Goal: Information Seeking & Learning: Find specific fact

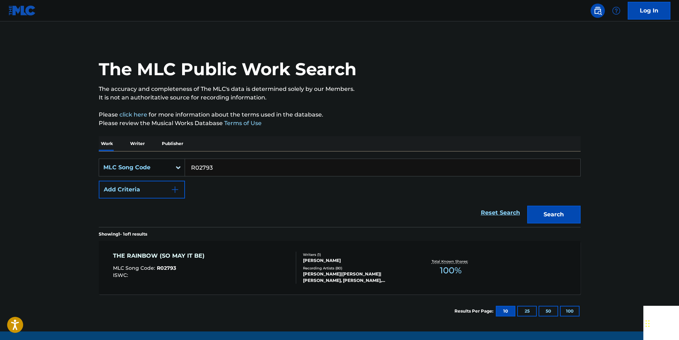
click at [219, 168] on input "R02793" at bounding box center [382, 167] width 395 height 17
click at [580, 212] on button "Search" at bounding box center [553, 215] width 53 height 18
click at [216, 169] on input "J03196" at bounding box center [382, 167] width 395 height 17
paste input "DB2GGU"
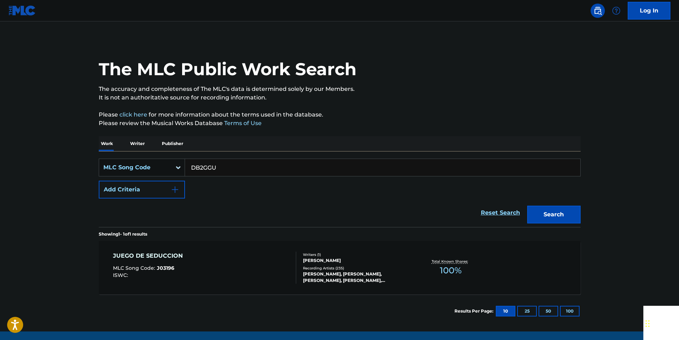
click at [581, 213] on div "The MLC Public Work Search The accuracy and completeness of The MLC's data is d…" at bounding box center [339, 183] width 499 height 289
click at [569, 215] on button "Search" at bounding box center [553, 215] width 53 height 18
click at [211, 169] on input "DB2GGU" at bounding box center [382, 167] width 395 height 17
paste input "O05194"
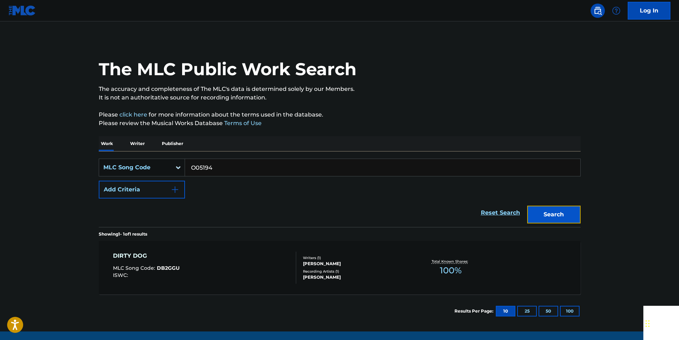
click at [564, 217] on button "Search" at bounding box center [553, 215] width 53 height 18
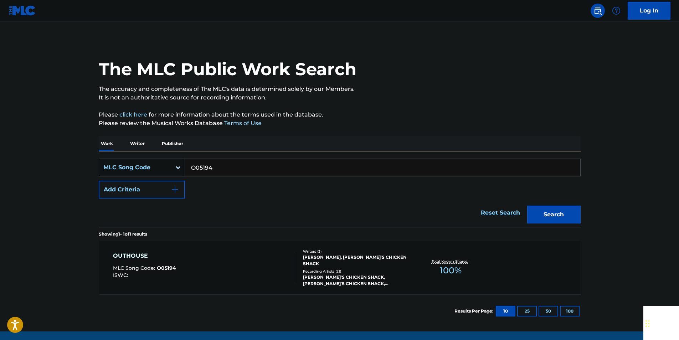
click at [229, 163] on input "O05194" at bounding box center [382, 167] width 395 height 17
drag, startPoint x: 229, startPoint y: 163, endPoint x: 223, endPoint y: 166, distance: 5.9
click at [228, 163] on input "O05194" at bounding box center [382, 167] width 395 height 17
click at [202, 167] on input "O05194" at bounding box center [382, 167] width 395 height 17
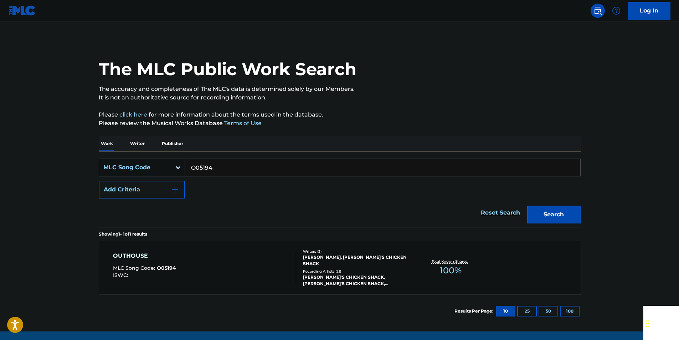
paste input "P08365"
click at [563, 219] on button "Search" at bounding box center [553, 215] width 53 height 18
click at [221, 164] on input "P08365" at bounding box center [382, 167] width 395 height 17
paste input "R1213N"
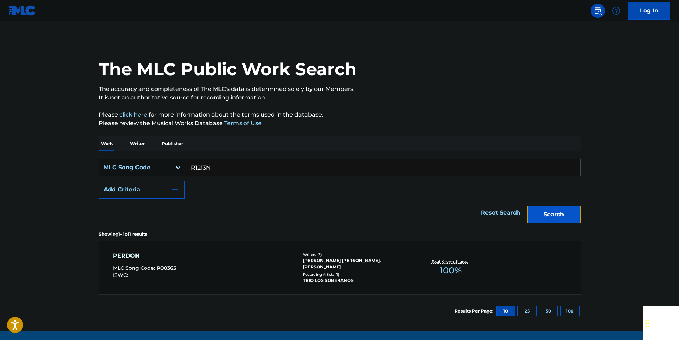
click at [542, 207] on button "Search" at bounding box center [553, 215] width 53 height 18
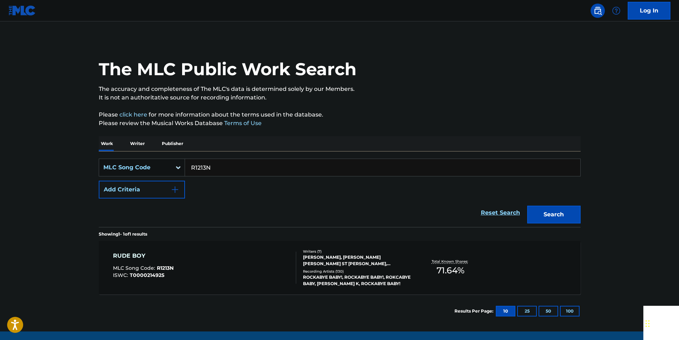
click at [206, 171] on input "R1213N" at bounding box center [382, 167] width 395 height 17
paste input "M55400"
click at [553, 217] on button "Search" at bounding box center [553, 215] width 53 height 18
click at [219, 167] on input "M55400" at bounding box center [382, 167] width 395 height 17
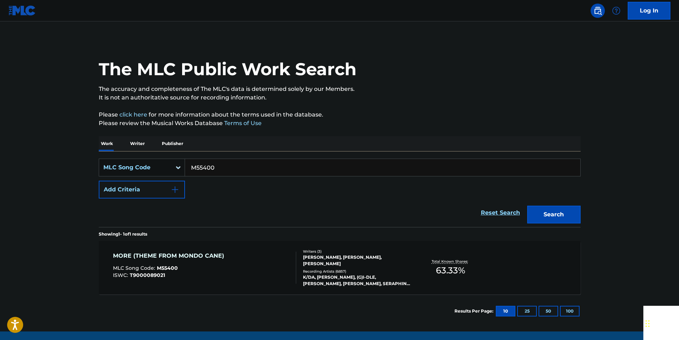
click at [219, 167] on input "M55400" at bounding box center [382, 167] width 395 height 17
paste input "D1764A"
click at [582, 219] on div "The MLC Public Work Search The accuracy and completeness of The MLC's data is d…" at bounding box center [339, 183] width 499 height 289
click at [574, 218] on button "Search" at bounding box center [553, 215] width 53 height 18
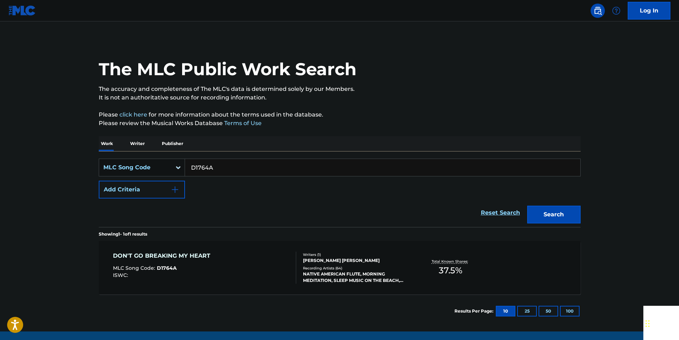
click at [220, 174] on input "D1764A" at bounding box center [382, 167] width 395 height 17
paste input "E29782"
click at [544, 208] on button "Search" at bounding box center [553, 215] width 53 height 18
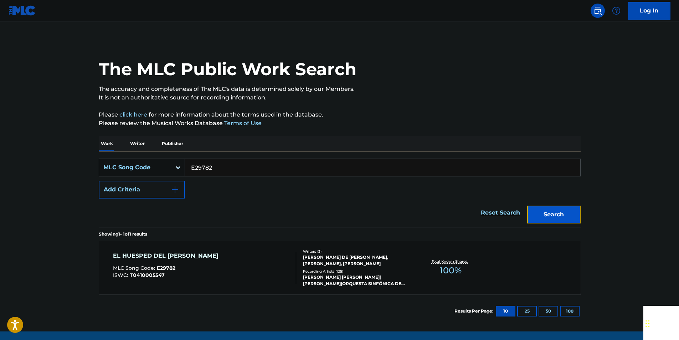
click at [569, 215] on button "Search" at bounding box center [553, 215] width 53 height 18
click at [224, 167] on input "E29782" at bounding box center [382, 167] width 395 height 17
drag, startPoint x: 224, startPoint y: 167, endPoint x: 212, endPoint y: 169, distance: 12.6
click at [224, 168] on input "E29782" at bounding box center [382, 167] width 395 height 17
paste input "G60736"
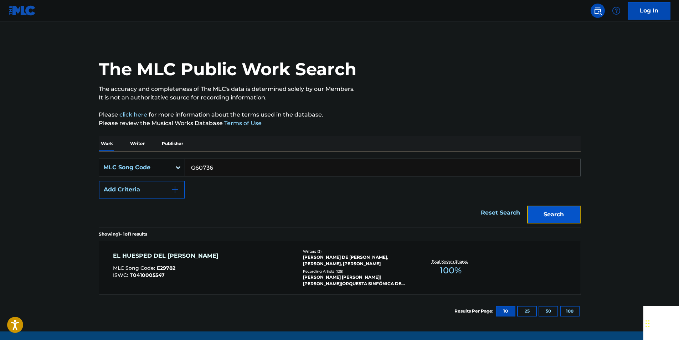
click at [553, 218] on button "Search" at bounding box center [553, 215] width 53 height 18
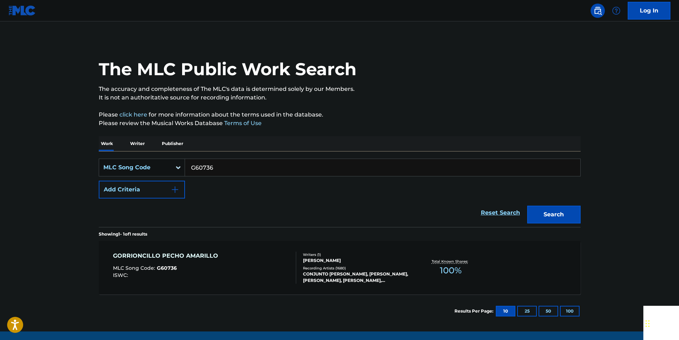
click at [222, 168] on input "G60736" at bounding box center [382, 167] width 395 height 17
paste input "902087"
click at [574, 218] on button "Search" at bounding box center [553, 215] width 53 height 18
click at [227, 165] on input "902087" at bounding box center [382, 167] width 395 height 17
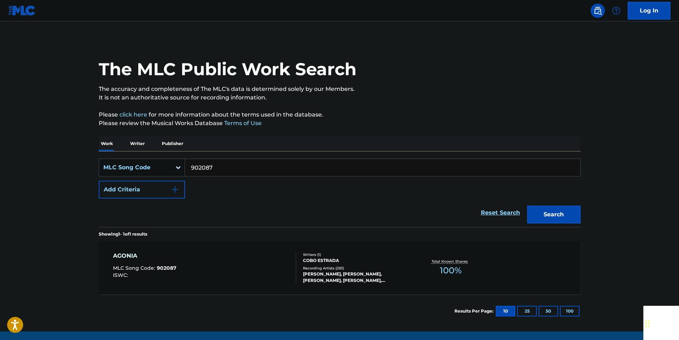
click at [227, 165] on input "902087" at bounding box center [382, 167] width 395 height 17
paste input "84768"
click at [570, 210] on button "Search" at bounding box center [553, 215] width 53 height 18
click at [219, 166] on input "984768" at bounding box center [382, 167] width 395 height 17
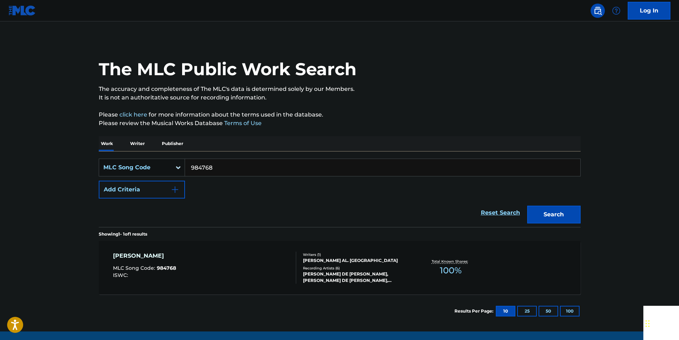
click at [202, 167] on input "984768" at bounding box center [382, 167] width 395 height 17
paste input "R72183"
click at [545, 214] on button "Search" at bounding box center [553, 215] width 53 height 18
click at [246, 169] on input "R72183" at bounding box center [382, 167] width 395 height 17
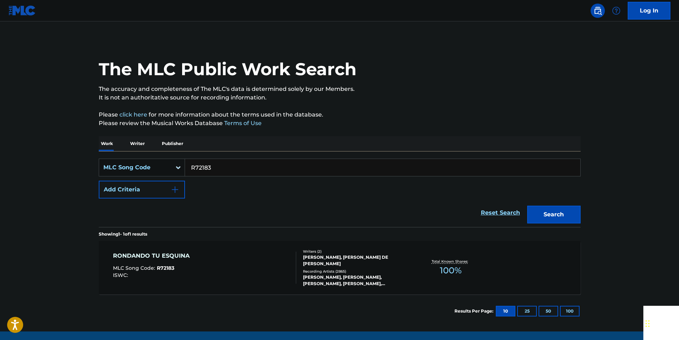
click at [246, 169] on input "R72183" at bounding box center [382, 167] width 395 height 17
paste input "O08508"
click at [572, 209] on button "Search" at bounding box center [553, 215] width 53 height 18
click at [212, 168] on input "O08508" at bounding box center [382, 167] width 395 height 17
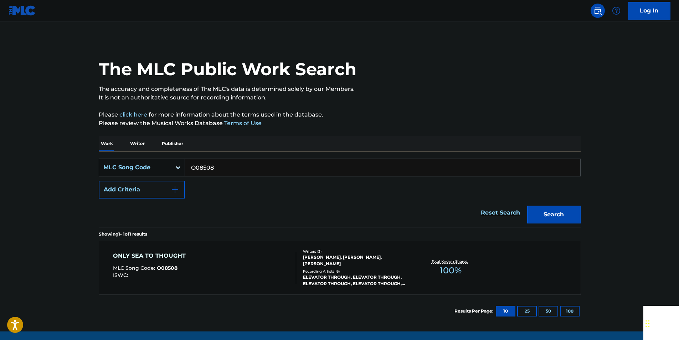
paste input "992147"
click at [551, 212] on button "Search" at bounding box center [553, 215] width 53 height 18
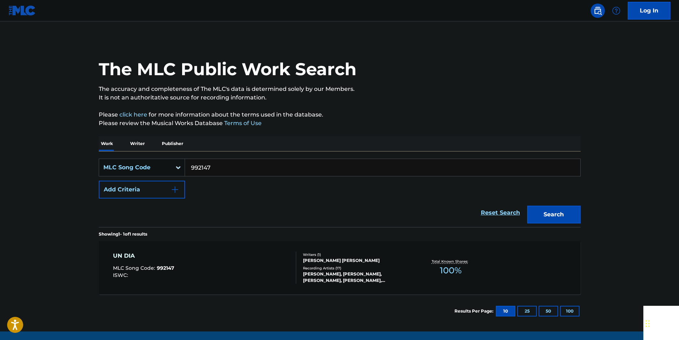
click at [215, 172] on input "992147" at bounding box center [382, 167] width 395 height 17
paste input "C1823S"
click at [550, 211] on button "Search" at bounding box center [553, 215] width 53 height 18
drag, startPoint x: 565, startPoint y: 214, endPoint x: 491, endPoint y: 142, distance: 103.6
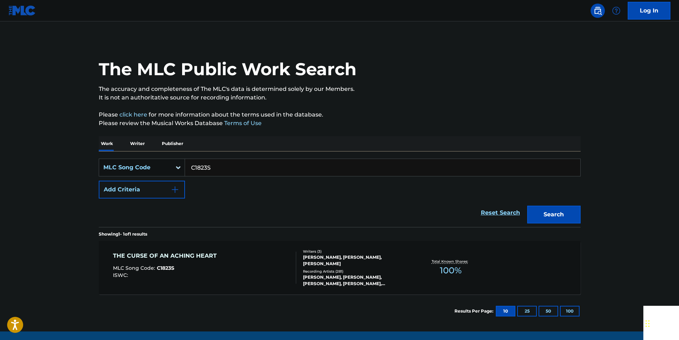
click at [491, 142] on div "Work Writer Publisher" at bounding box center [340, 143] width 482 height 15
click at [568, 207] on button "Search" at bounding box center [553, 215] width 53 height 18
click at [224, 165] on input "C1823S" at bounding box center [382, 167] width 395 height 17
paste input "H63815"
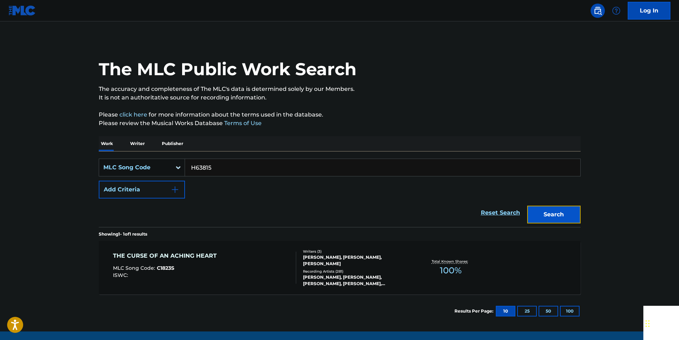
click at [572, 210] on button "Search" at bounding box center [553, 215] width 53 height 18
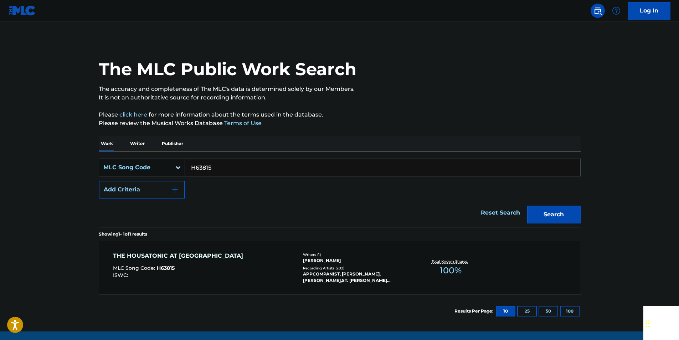
click at [221, 163] on input "H63815" at bounding box center [382, 167] width 395 height 17
paste input "B1871A"
click at [568, 210] on button "Search" at bounding box center [553, 215] width 53 height 18
click at [209, 164] on input "B1871A" at bounding box center [382, 167] width 395 height 17
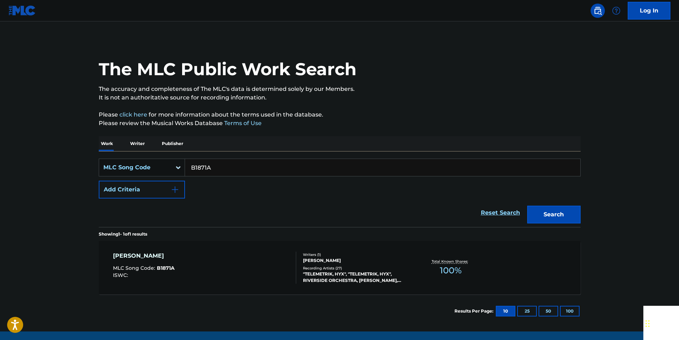
click at [209, 164] on input "B1871A" at bounding box center [382, 167] width 395 height 17
paste input "C14481"
click at [559, 206] on button "Search" at bounding box center [553, 215] width 53 height 18
click at [229, 170] on input "C14481" at bounding box center [382, 167] width 395 height 17
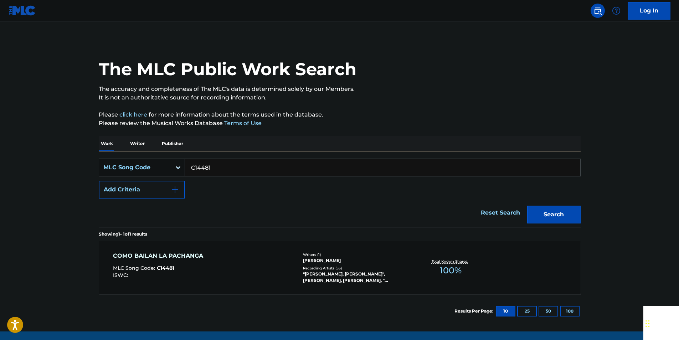
paste input "998253"
click at [534, 212] on button "Search" at bounding box center [553, 215] width 53 height 18
click at [231, 174] on input "998253" at bounding box center [382, 167] width 395 height 17
paste input "F4039O"
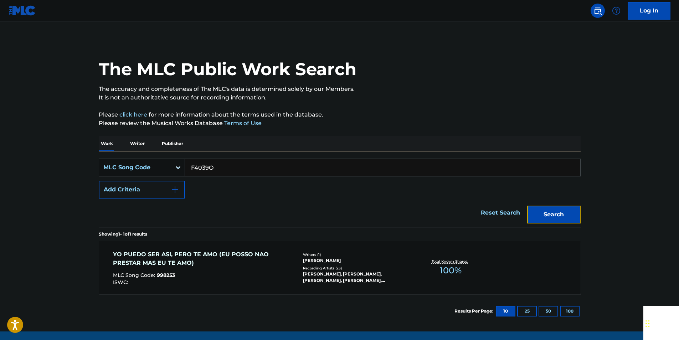
click at [579, 210] on button "Search" at bounding box center [553, 215] width 53 height 18
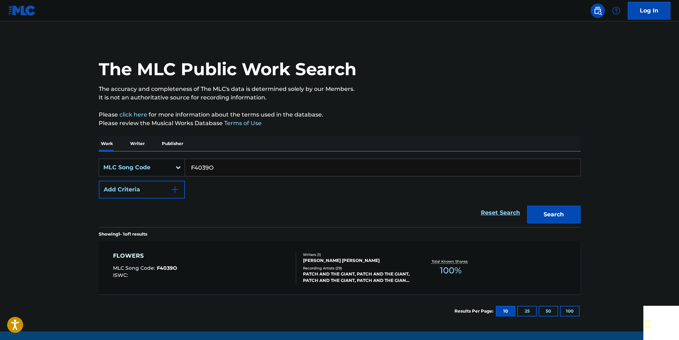
click at [238, 162] on input "F4039O" at bounding box center [382, 167] width 395 height 17
paste input "P09451"
click at [549, 214] on button "Search" at bounding box center [553, 215] width 53 height 18
click at [214, 161] on input "P09451" at bounding box center [382, 167] width 395 height 17
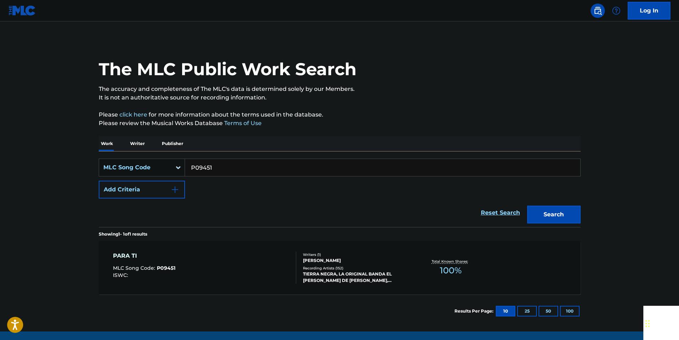
click at [214, 161] on input "P09451" at bounding box center [382, 167] width 395 height 17
paste input "F2079V"
click at [550, 214] on button "Search" at bounding box center [553, 215] width 53 height 18
click at [223, 171] on input "F2079V" at bounding box center [382, 167] width 395 height 17
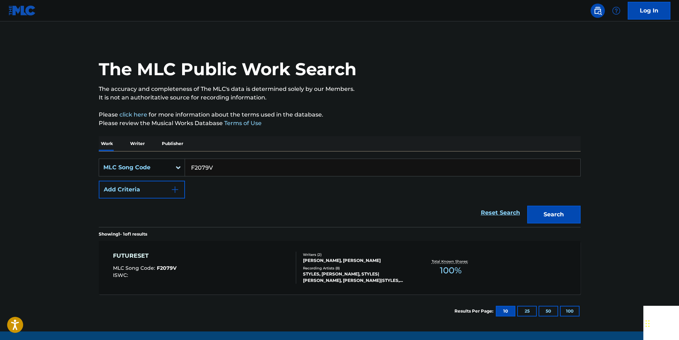
paste input "N68752"
click at [556, 220] on button "Search" at bounding box center [553, 215] width 53 height 18
click at [219, 166] on input "N68752" at bounding box center [382, 167] width 395 height 17
paste input "C22319"
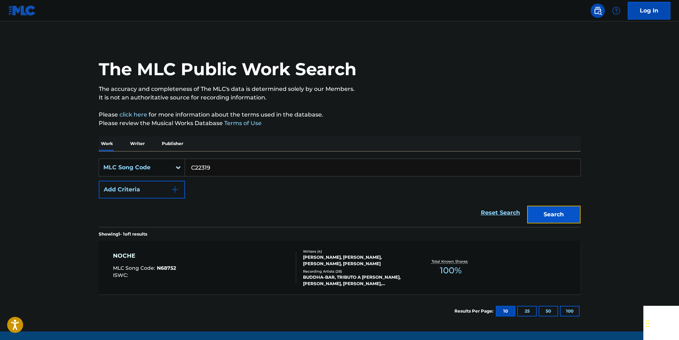
click at [573, 217] on button "Search" at bounding box center [553, 215] width 53 height 18
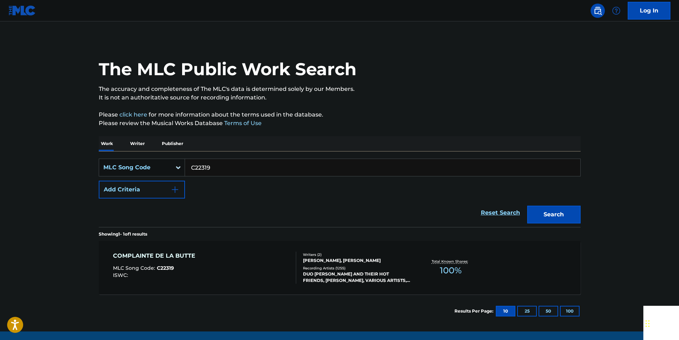
click at [210, 168] on input "C22319" at bounding box center [382, 167] width 395 height 17
paste input "T2067"
click at [558, 224] on div "Search" at bounding box center [552, 213] width 57 height 29
click at [550, 217] on button "Search" at bounding box center [553, 215] width 53 height 18
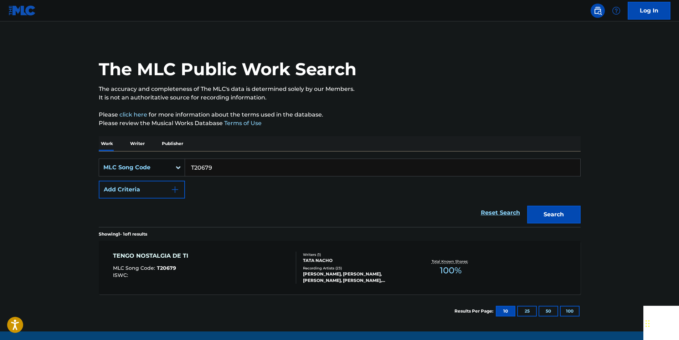
click at [212, 171] on input "T20679" at bounding box center [382, 167] width 395 height 17
paste input "C60371"
click at [534, 212] on button "Search" at bounding box center [553, 215] width 53 height 18
click at [222, 164] on input "C60371" at bounding box center [382, 167] width 395 height 17
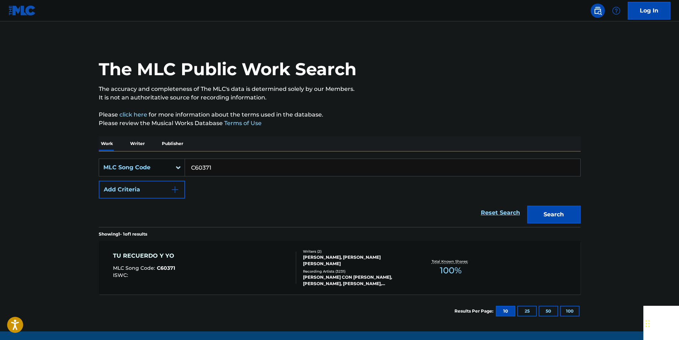
click at [222, 164] on input "C60371" at bounding box center [382, 167] width 395 height 17
paste input "Q00937"
click at [537, 212] on button "Search" at bounding box center [553, 215] width 53 height 18
click at [227, 168] on input "Q00937" at bounding box center [382, 167] width 395 height 17
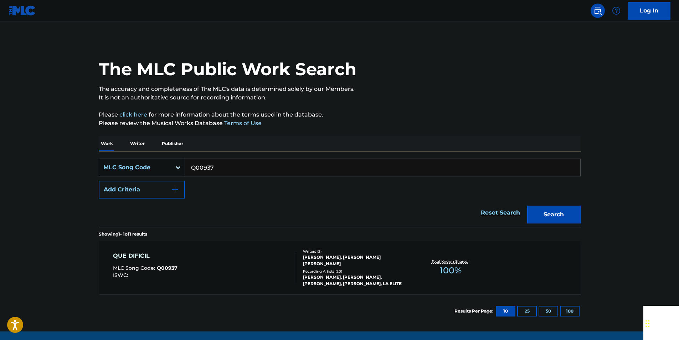
paste input "92979"
click at [571, 210] on button "Search" at bounding box center [553, 215] width 53 height 18
click at [220, 175] on input "929797" at bounding box center [382, 167] width 395 height 17
paste input "MVAS2H"
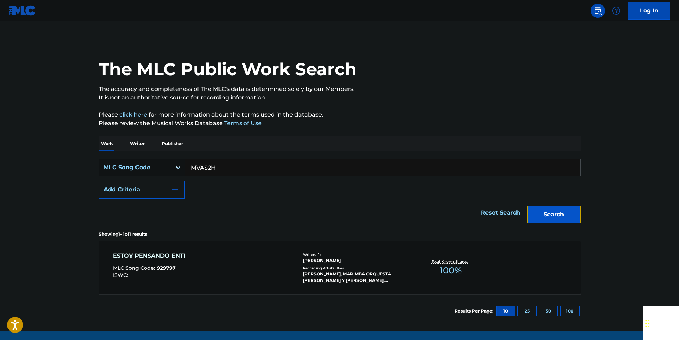
click at [546, 215] on button "Search" at bounding box center [553, 215] width 53 height 18
click at [227, 166] on input "MVAS2H" at bounding box center [382, 167] width 395 height 17
paste input "D14795"
click at [573, 211] on button "Search" at bounding box center [553, 215] width 53 height 18
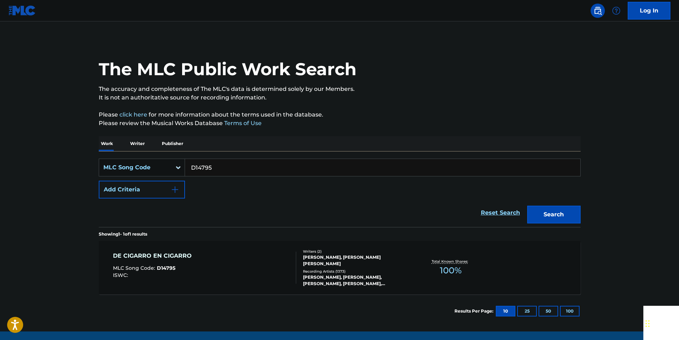
click at [223, 169] on input "D14795" at bounding box center [382, 167] width 395 height 17
paste input "L69430"
click at [574, 213] on button "Search" at bounding box center [553, 215] width 53 height 18
click at [223, 171] on input "L69430" at bounding box center [382, 167] width 395 height 17
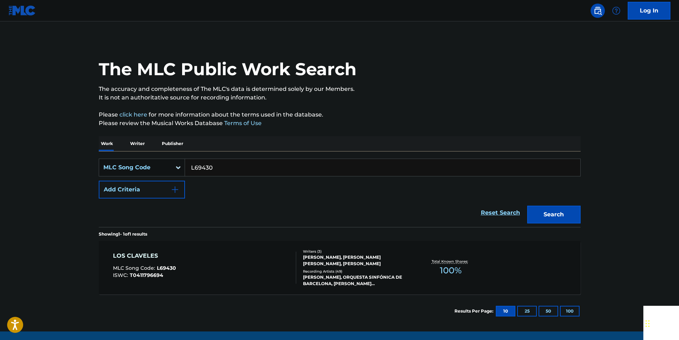
click at [223, 171] on input "L69430" at bounding box center [382, 167] width 395 height 17
paste input "F02967"
click at [547, 214] on button "Search" at bounding box center [553, 215] width 53 height 18
click at [219, 171] on input "F02967" at bounding box center [382, 167] width 395 height 17
click at [216, 171] on input "F02967" at bounding box center [382, 167] width 395 height 17
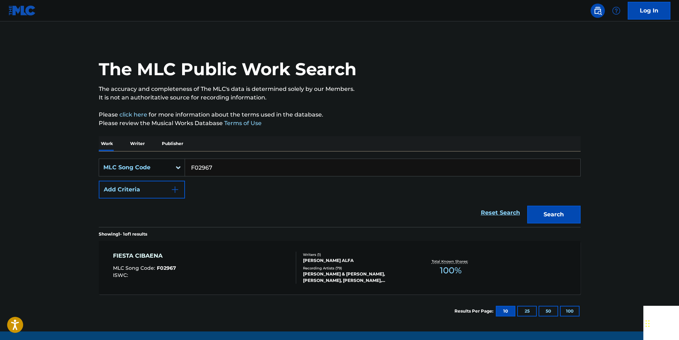
click at [204, 169] on input "F02967" at bounding box center [382, 167] width 395 height 17
paste input "918375"
type input "918375"
click at [538, 207] on button "Search" at bounding box center [553, 215] width 53 height 18
